Goal: Task Accomplishment & Management: Manage account settings

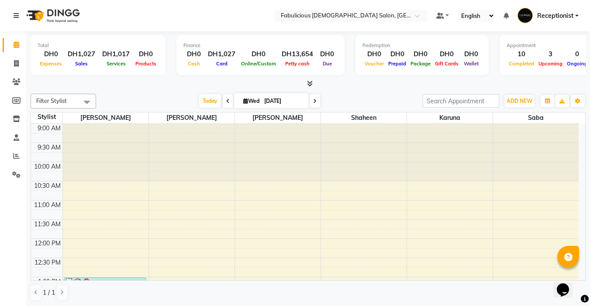
scroll to position [349, 0]
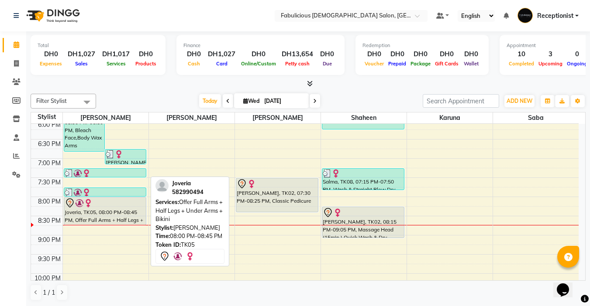
click at [131, 209] on div "Joveria, TK05, 08:00 PM-08:45 PM, Offer Full Arms + Half Legs + Under Arms + Bi…" at bounding box center [105, 211] width 82 height 27
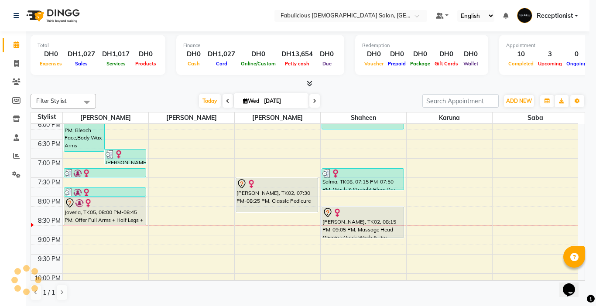
select select "7"
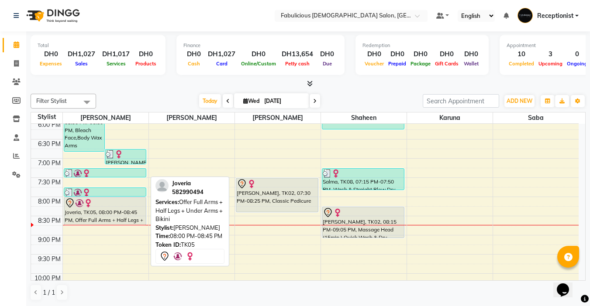
click at [85, 207] on img at bounding box center [88, 203] width 9 height 9
select select "7"
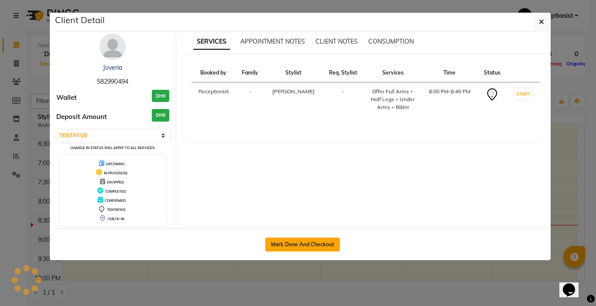
click at [269, 243] on button "Mark Done And Checkout" at bounding box center [302, 245] width 75 height 14
select select "service"
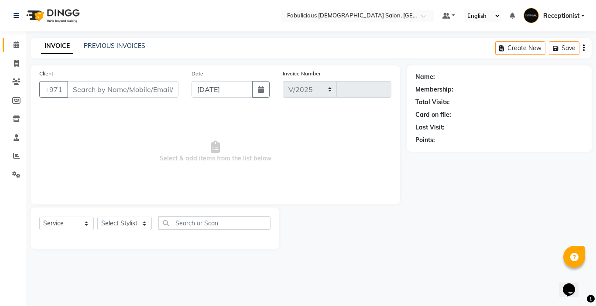
select select "738"
type input "2030"
type input "582990494"
select select "11627"
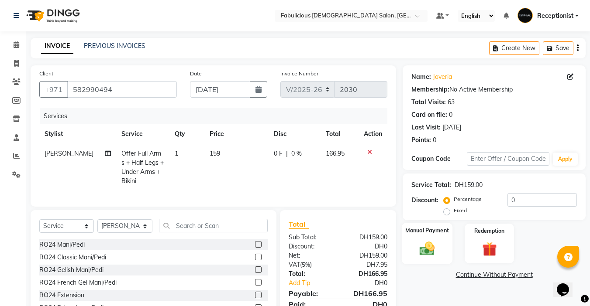
click at [428, 251] on img at bounding box center [427, 248] width 24 height 17
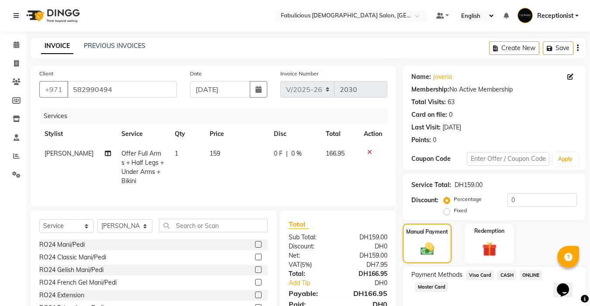
click at [429, 287] on span "Master Card" at bounding box center [431, 287] width 33 height 10
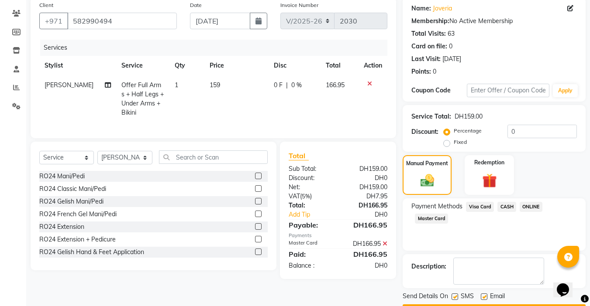
click at [485, 305] on button "Checkout" at bounding box center [493, 312] width 183 height 14
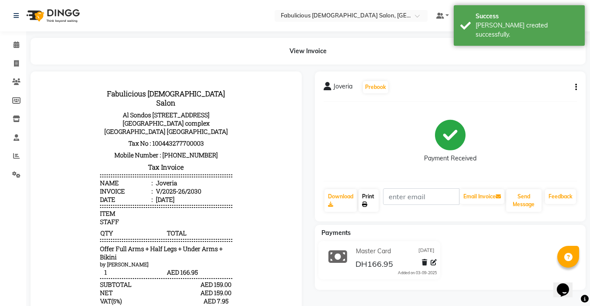
click at [363, 199] on link "Print" at bounding box center [368, 200] width 20 height 23
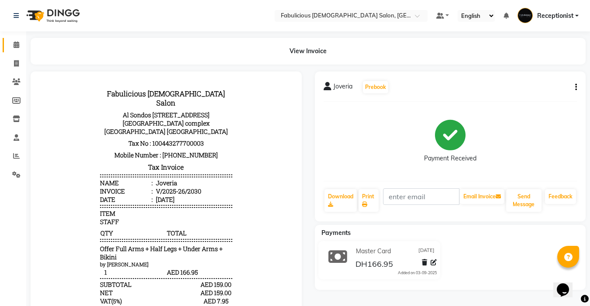
click at [14, 45] on icon at bounding box center [17, 44] width 6 height 7
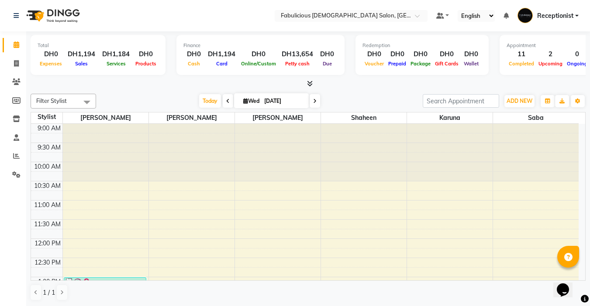
click at [314, 101] on icon at bounding box center [314, 101] width 3 height 5
type input "[DATE]"
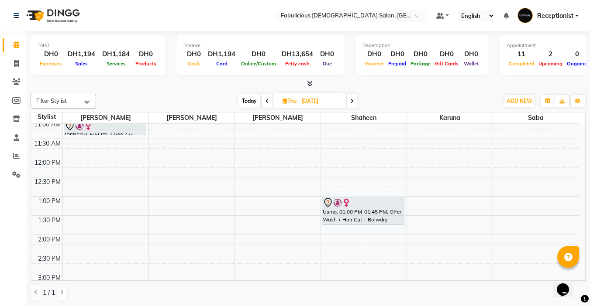
scroll to position [87, 0]
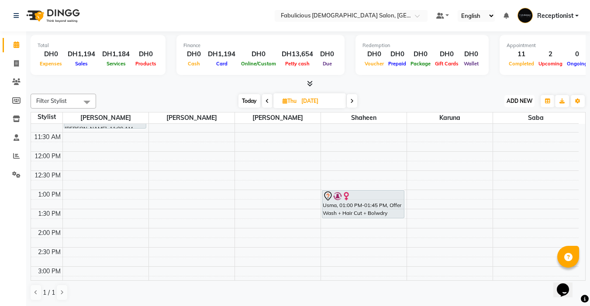
click at [509, 101] on span "ADD NEW" at bounding box center [519, 101] width 26 height 7
click at [479, 118] on button "Add Appointment" at bounding box center [499, 117] width 69 height 11
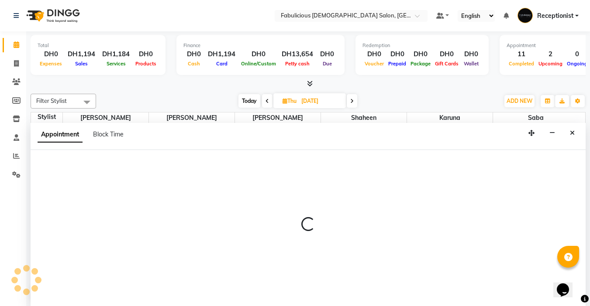
select select "tentative"
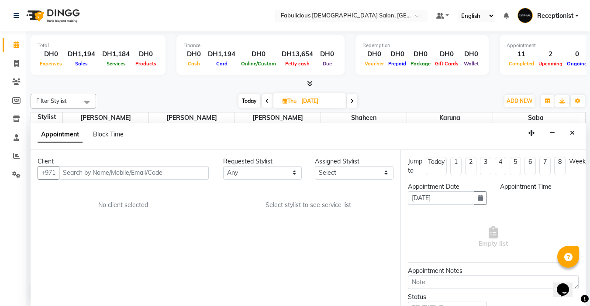
scroll to position [0, 0]
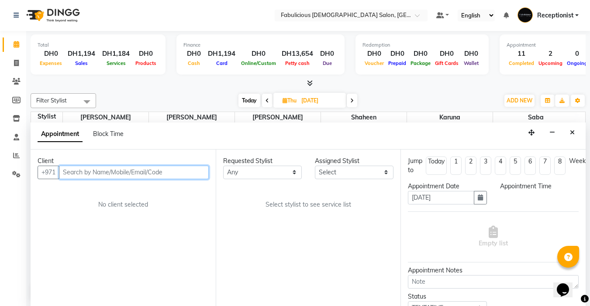
select select "600"
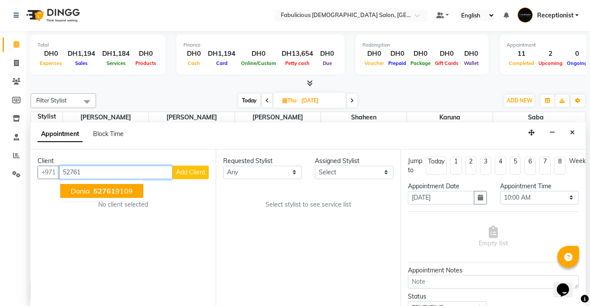
click at [81, 192] on span "Donia" at bounding box center [80, 191] width 19 height 9
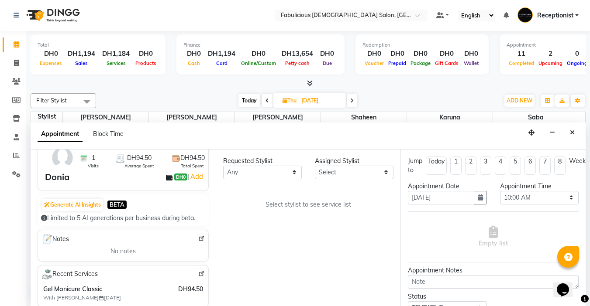
scroll to position [87, 0]
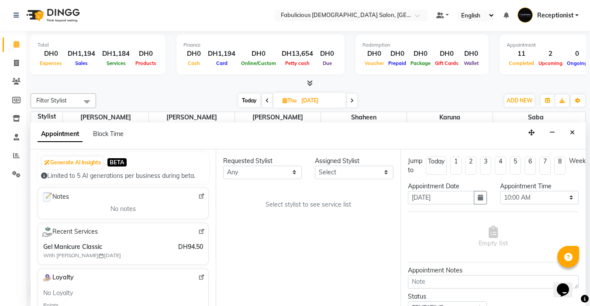
type input "527619109"
click at [354, 173] on select "Select [PERSON_NAME] [PERSON_NAME] [PERSON_NAME] [PERSON_NAME]" at bounding box center [354, 173] width 79 height 14
select select "11628"
click at [315, 166] on select "Select [PERSON_NAME] [PERSON_NAME] [PERSON_NAME] [PERSON_NAME]" at bounding box center [354, 173] width 79 height 14
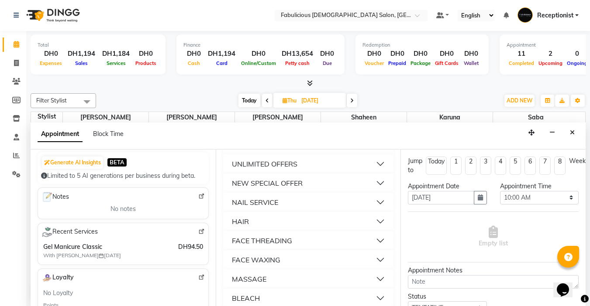
scroll to position [567, 0]
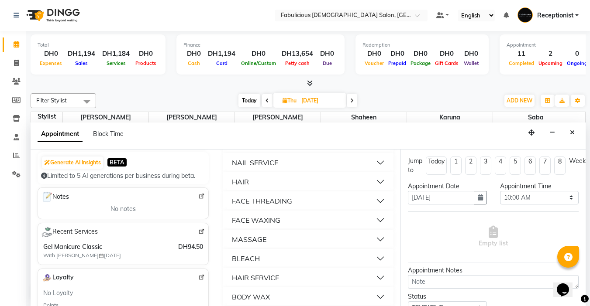
click at [236, 168] on div "NAIL SERVICE" at bounding box center [255, 163] width 46 height 10
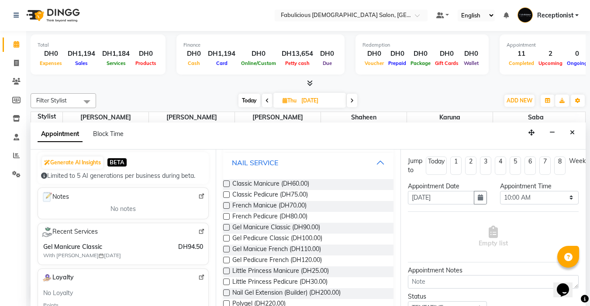
scroll to position [611, 0]
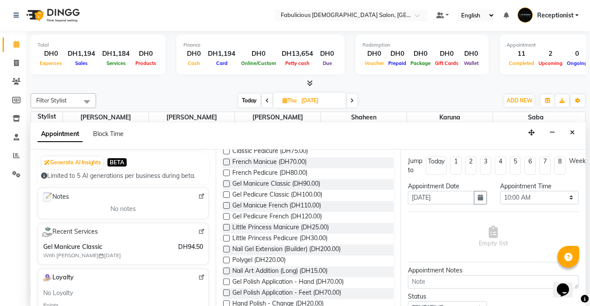
click at [226, 187] on label at bounding box center [226, 184] width 7 height 7
click at [226, 188] on input "checkbox" at bounding box center [226, 185] width 6 height 6
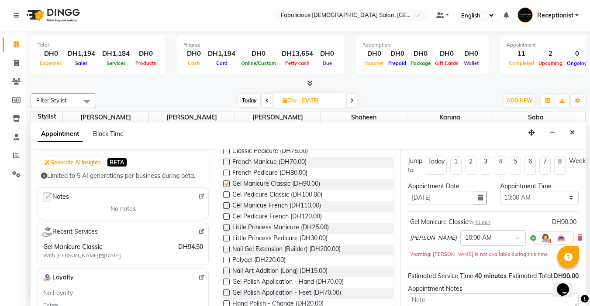
checkbox input "false"
click at [563, 197] on select "Select 10:00 AM 10:15 AM 10:30 AM 10:45 AM 11:00 AM 11:15 AM 11:30 AM 11:45 AM …" at bounding box center [539, 198] width 79 height 14
select select "900"
click at [500, 191] on select "Select 10:00 AM 10:15 AM 10:30 AM 10:45 AM 11:00 AM 11:15 AM 11:30 AM 11:45 AM …" at bounding box center [539, 198] width 79 height 14
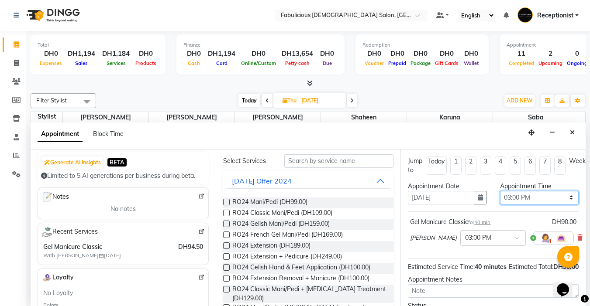
scroll to position [0, 0]
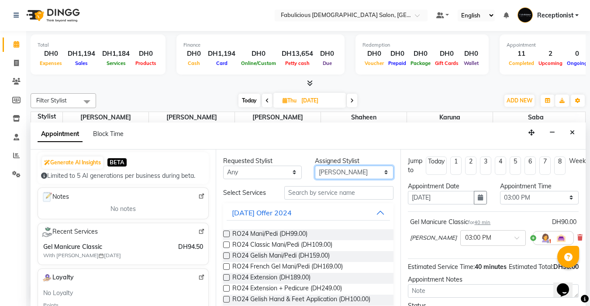
click at [348, 169] on select "Select [PERSON_NAME] [PERSON_NAME] [PERSON_NAME] [PERSON_NAME]" at bounding box center [354, 173] width 79 height 14
select select "33271"
click at [315, 166] on select "Select [PERSON_NAME] [PERSON_NAME] [PERSON_NAME] [PERSON_NAME]" at bounding box center [354, 173] width 79 height 14
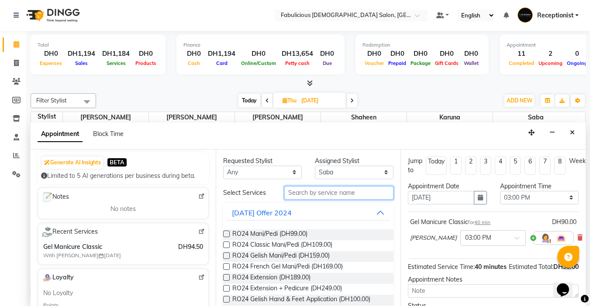
click at [315, 193] on input "text" at bounding box center [338, 193] width 109 height 14
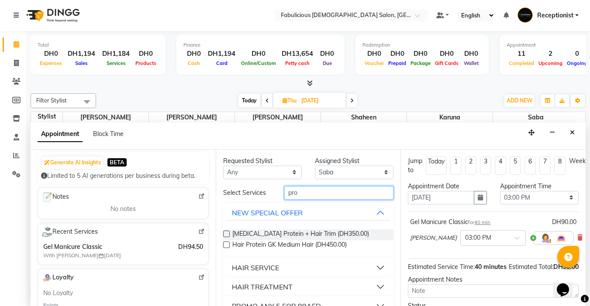
type input "pro"
click at [247, 265] on div "HAIR SERVICE" at bounding box center [255, 268] width 47 height 10
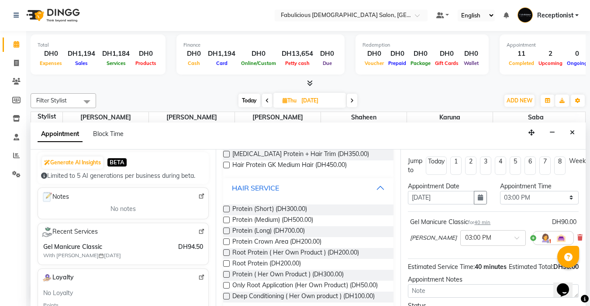
scroll to position [87, 0]
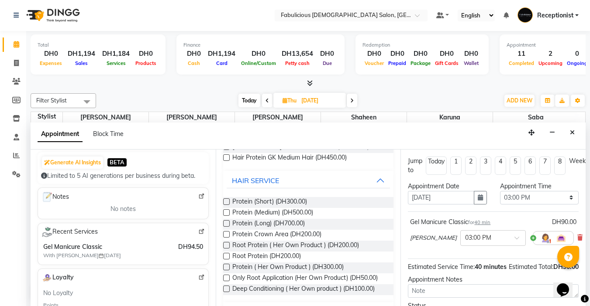
click at [226, 212] on label at bounding box center [226, 213] width 7 height 7
click at [226, 212] on input "checkbox" at bounding box center [226, 214] width 6 height 6
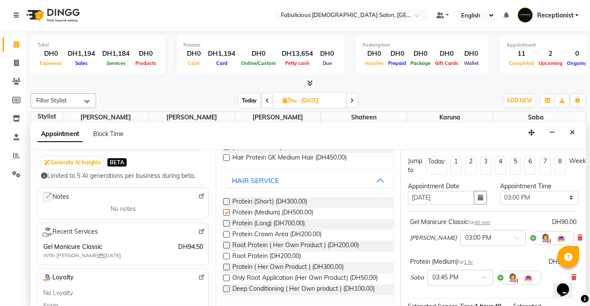
checkbox input "false"
click at [563, 198] on select "Select 10:00 AM 10:15 AM 10:30 AM 10:45 AM 11:00 AM 11:15 AM 11:30 AM 11:45 AM …" at bounding box center [539, 198] width 79 height 14
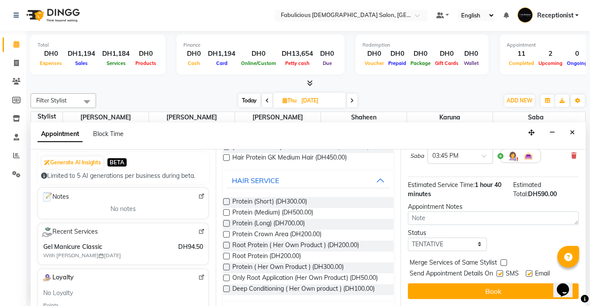
click at [503, 260] on label at bounding box center [503, 263] width 7 height 7
click at [503, 261] on input "checkbox" at bounding box center [503, 264] width 6 height 6
checkbox input "true"
click at [496, 287] on button "Book" at bounding box center [493, 292] width 171 height 16
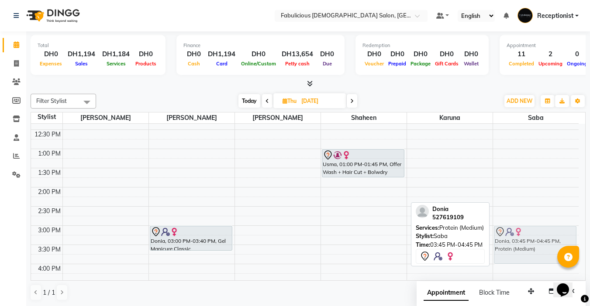
drag, startPoint x: 532, startPoint y: 265, endPoint x: 539, endPoint y: 234, distance: 31.2
click at [537, 234] on div "Donia, 03:45 PM-04:45 PM, Protein (Medium) Donia, 03:45 PM-04:45 PM, Protein (M…" at bounding box center [536, 284] width 86 height 576
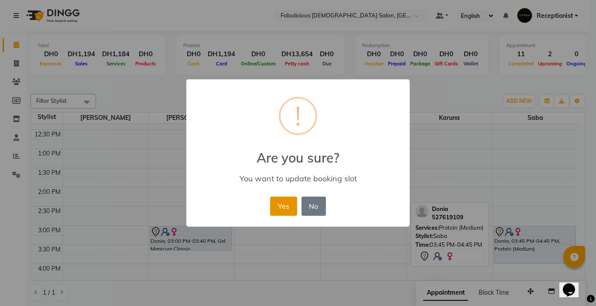
click at [281, 205] on button "Yes" at bounding box center [283, 206] width 27 height 19
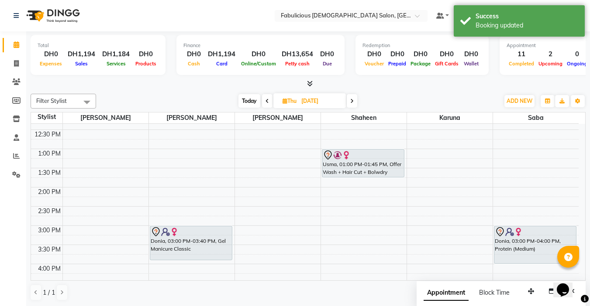
click at [210, 257] on div "Donia, 03:00 PM-03:40 PM, Gel Manicure Classic Donia, 03:00 PM-03:40 PM, Gel Ma…" at bounding box center [192, 284] width 86 height 576
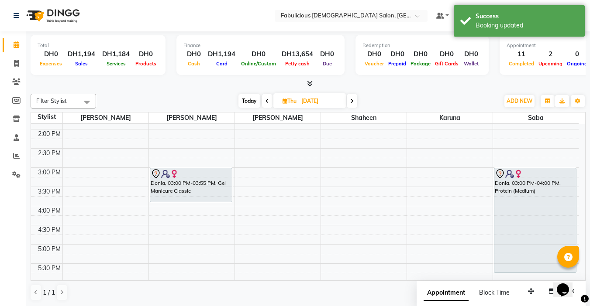
scroll to position [200, 0]
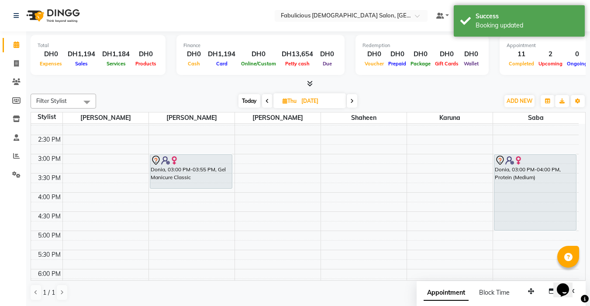
drag, startPoint x: 526, startPoint y: 264, endPoint x: 527, endPoint y: 231, distance: 32.7
click at [527, 231] on div "Donia, 03:00 PM-04:00 PM, Protein (Medium) Donia, 03:00 PM-04:00 PM, Protein (M…" at bounding box center [536, 212] width 86 height 576
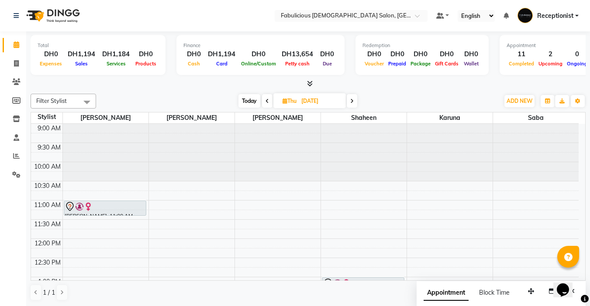
scroll to position [44, 0]
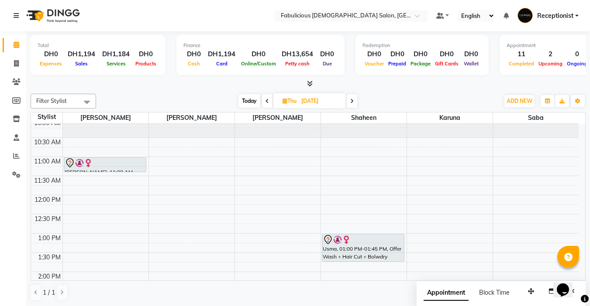
click at [265, 99] on icon at bounding box center [266, 101] width 3 height 5
type input "[DATE]"
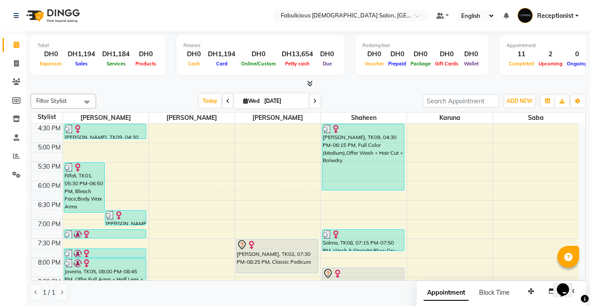
scroll to position [332, 0]
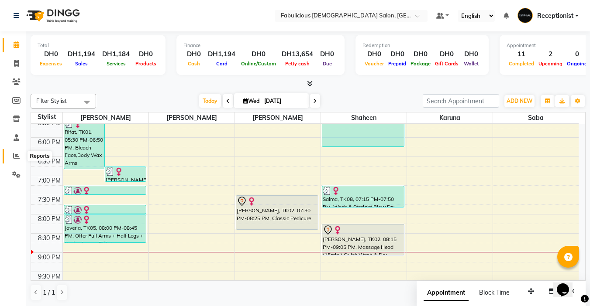
click at [10, 160] on span at bounding box center [16, 156] width 15 height 10
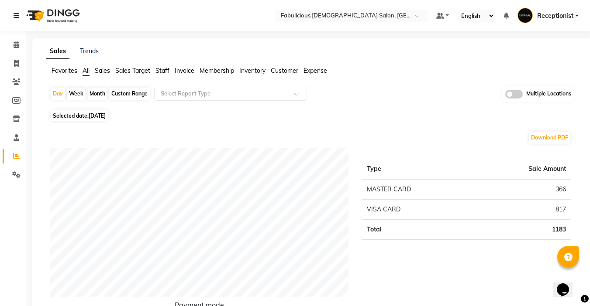
click at [93, 94] on div "Month" at bounding box center [97, 94] width 20 height 12
select select "9"
select select "2025"
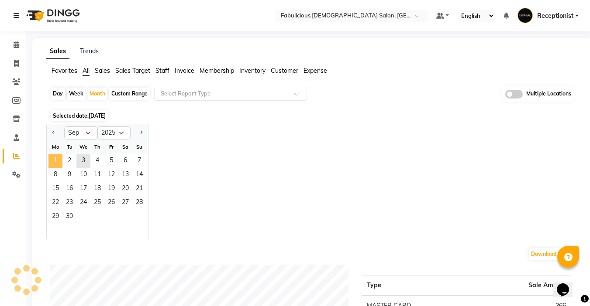
click at [55, 160] on span "1" at bounding box center [55, 162] width 14 height 14
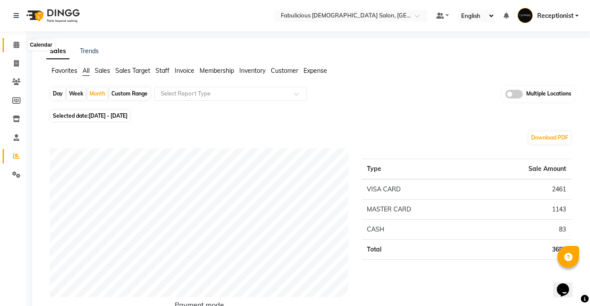
click at [14, 44] on icon at bounding box center [17, 44] width 6 height 7
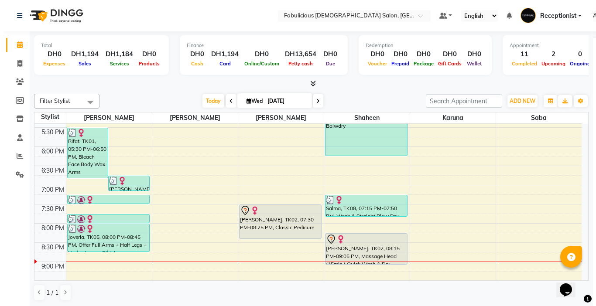
scroll to position [349, 0]
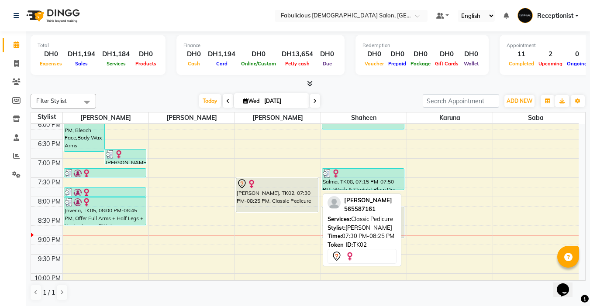
click at [297, 196] on div "[PERSON_NAME], TK02, 07:30 PM-08:25 PM, Classic Pedicure" at bounding box center [277, 196] width 82 height 34
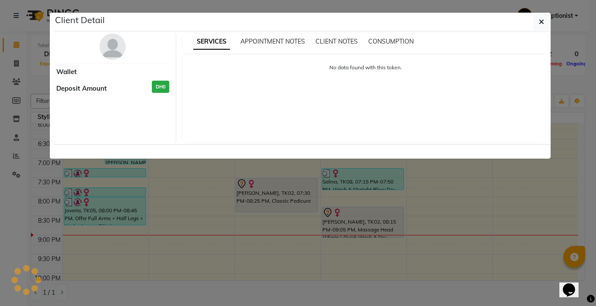
select select "7"
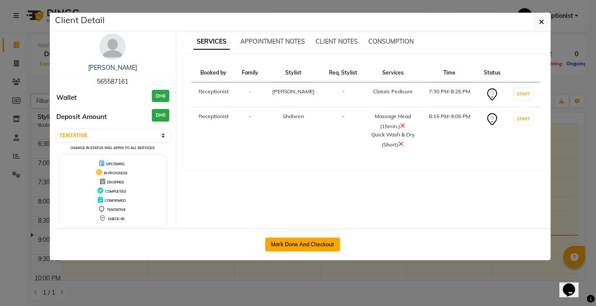
click at [289, 245] on button "Mark Done And Checkout" at bounding box center [302, 245] width 75 height 14
select select "service"
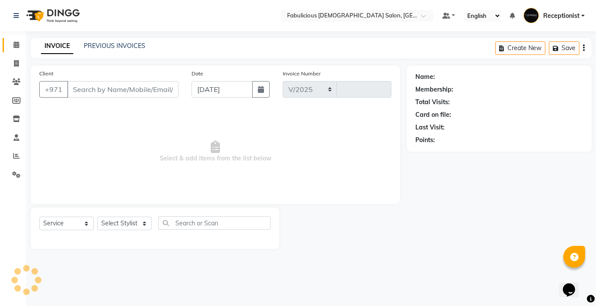
select select "738"
type input "2031"
type input "565587161"
select select "11631"
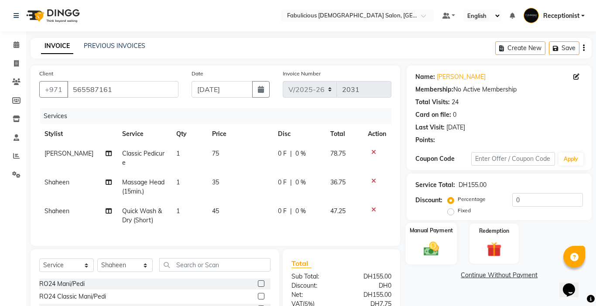
click at [425, 240] on img at bounding box center [431, 249] width 25 height 18
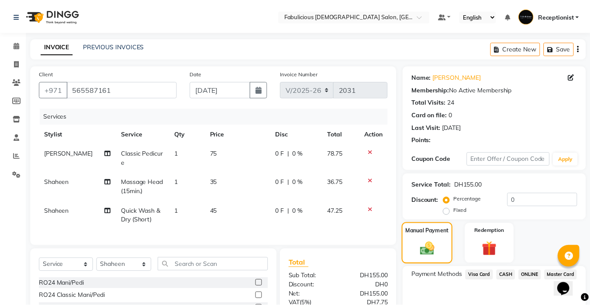
scroll to position [92, 0]
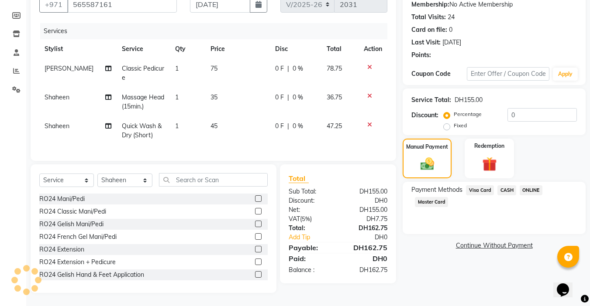
click at [471, 185] on span "Visa Card" at bounding box center [480, 190] width 28 height 10
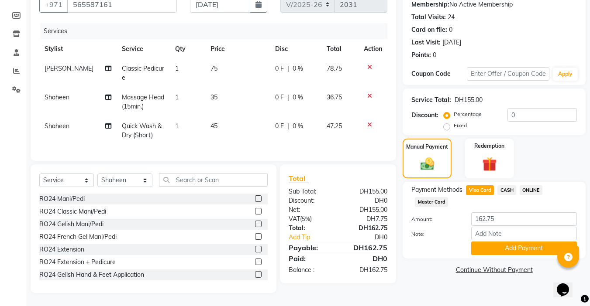
click at [500, 249] on div "Payment Methods Visa Card CASH ONLINE Master Card Amount: 162.75 Note: Add Paym…" at bounding box center [493, 220] width 183 height 77
click at [499, 242] on button "Add Payment" at bounding box center [524, 249] width 106 height 14
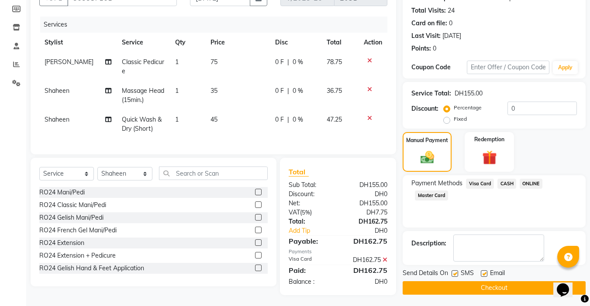
click at [476, 284] on button "Checkout" at bounding box center [493, 289] width 183 height 14
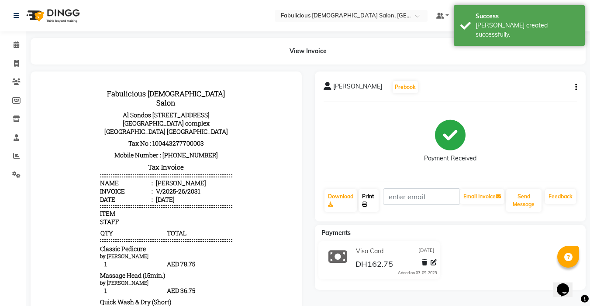
click at [365, 197] on link "Print" at bounding box center [368, 200] width 20 height 23
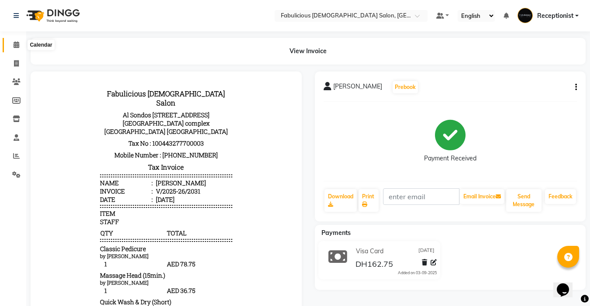
click at [14, 46] on icon at bounding box center [17, 44] width 6 height 7
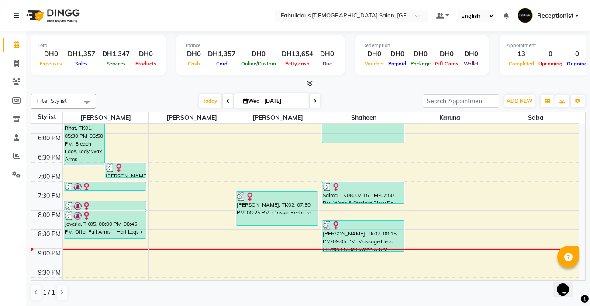
scroll to position [349, 0]
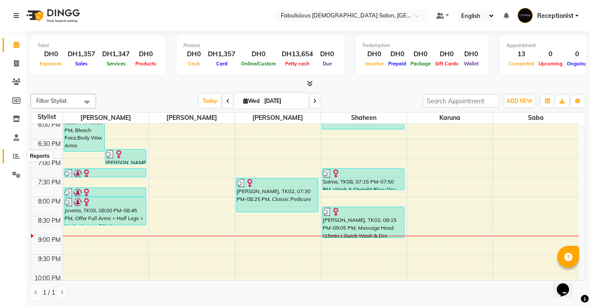
click at [13, 154] on icon at bounding box center [16, 156] width 7 height 7
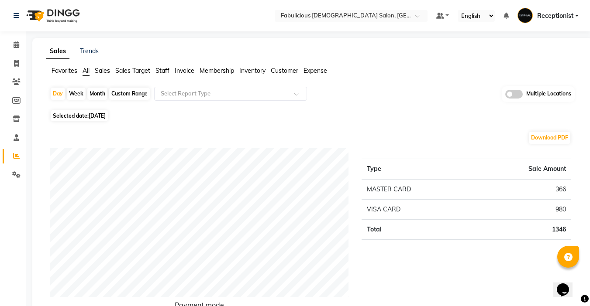
click at [90, 96] on div "Month" at bounding box center [97, 94] width 20 height 12
select select "9"
select select "2025"
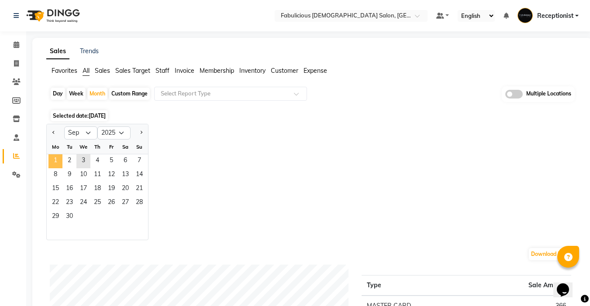
click at [56, 162] on span "1" at bounding box center [55, 162] width 14 height 14
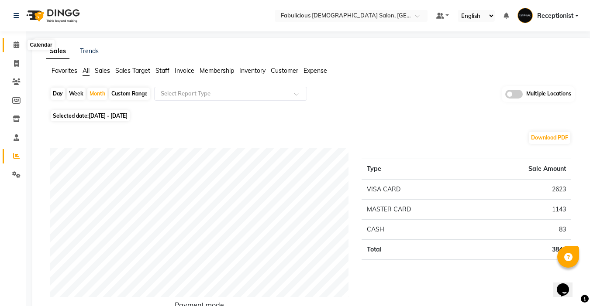
click at [17, 45] on icon at bounding box center [17, 44] width 6 height 7
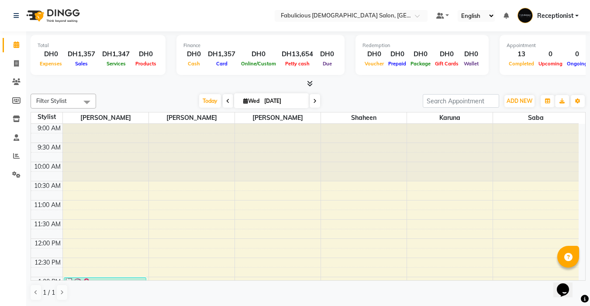
click at [313, 98] on span at bounding box center [314, 101] width 10 height 14
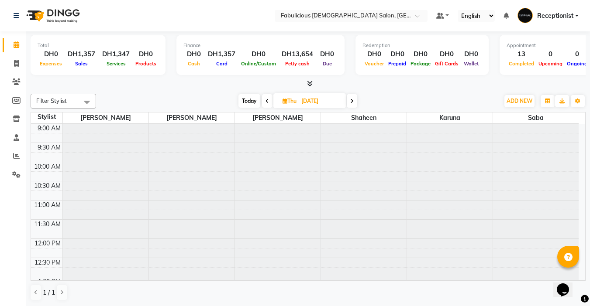
type input "[DATE]"
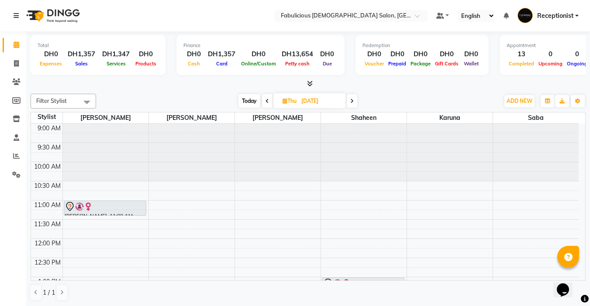
scroll to position [44, 0]
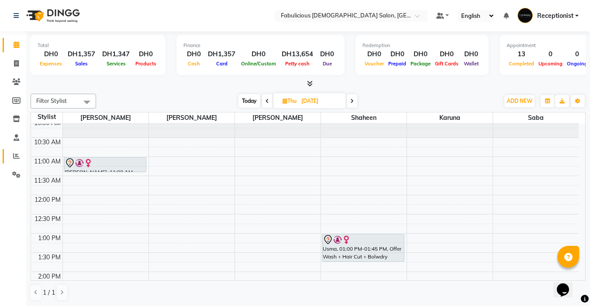
click at [16, 157] on icon at bounding box center [16, 156] width 7 height 7
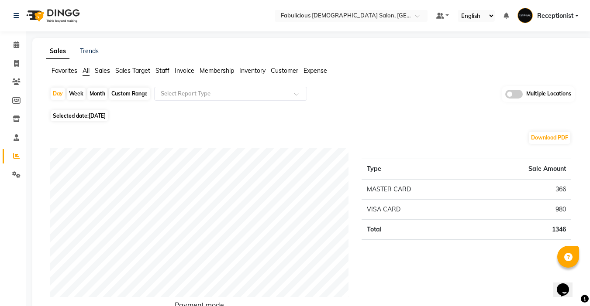
click at [91, 95] on div "Month" at bounding box center [97, 94] width 20 height 12
select select "9"
select select "2025"
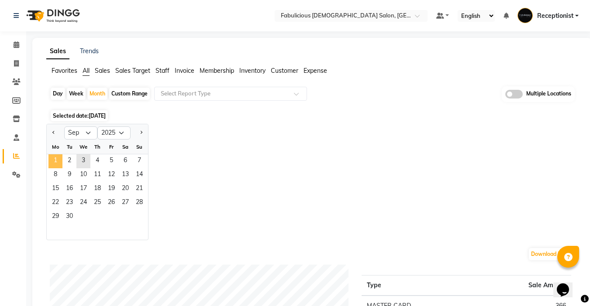
click at [56, 163] on span "1" at bounding box center [55, 162] width 14 height 14
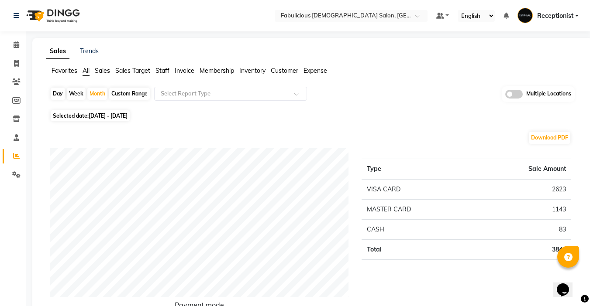
click at [53, 93] on div "Day" at bounding box center [58, 94] width 14 height 12
select select "9"
select select "2025"
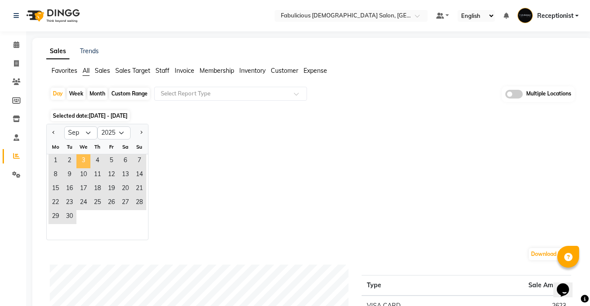
click at [82, 161] on span "3" at bounding box center [83, 162] width 14 height 14
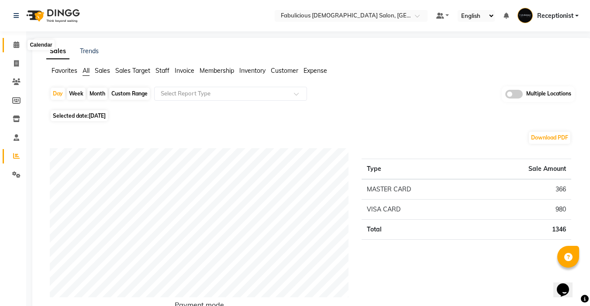
click at [18, 46] on icon at bounding box center [17, 44] width 6 height 7
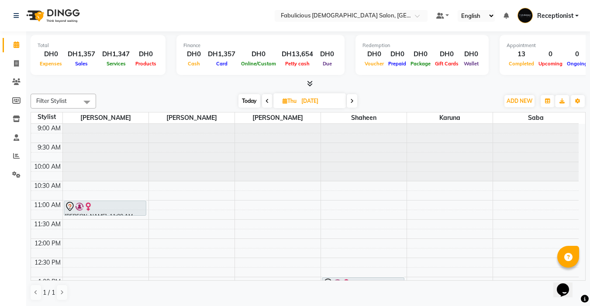
click at [267, 100] on icon at bounding box center [266, 101] width 3 height 5
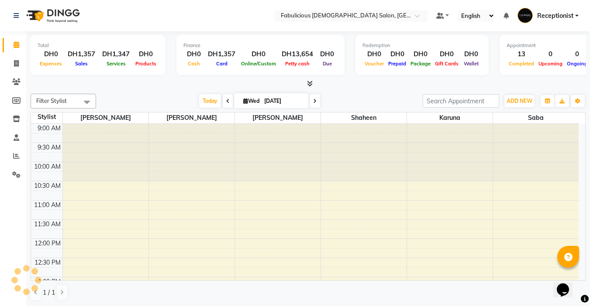
scroll to position [419, 0]
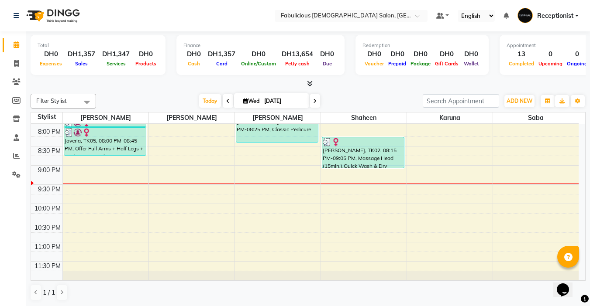
click at [313, 102] on icon at bounding box center [314, 101] width 3 height 5
type input "[DATE]"
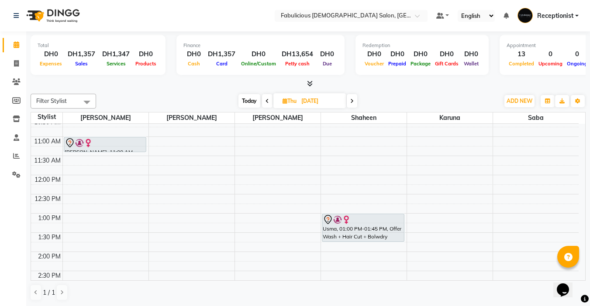
scroll to position [71, 0]
